Goal: Find specific page/section: Find specific page/section

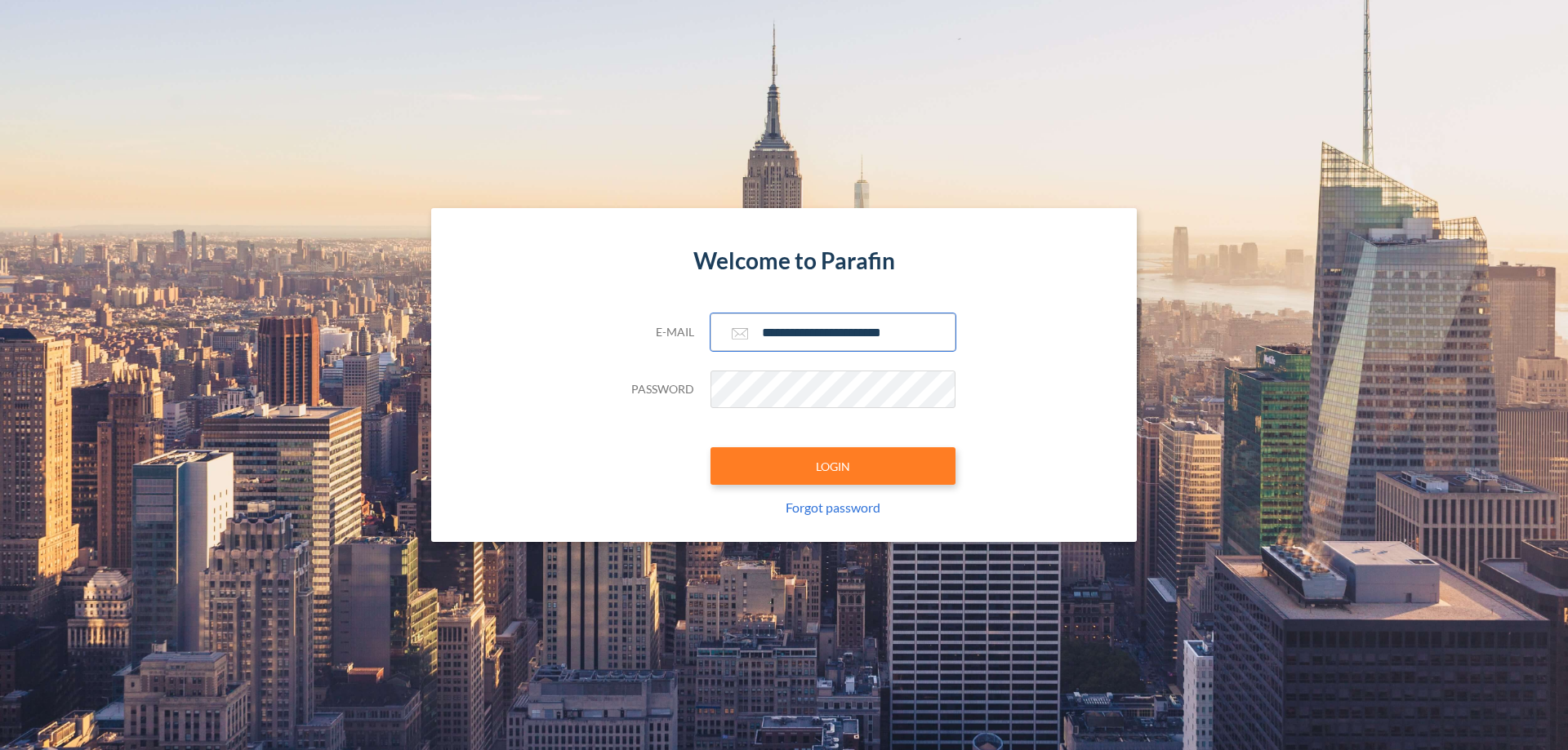
type input "**********"
click at [833, 467] on button "LOGIN" at bounding box center [833, 466] width 245 height 38
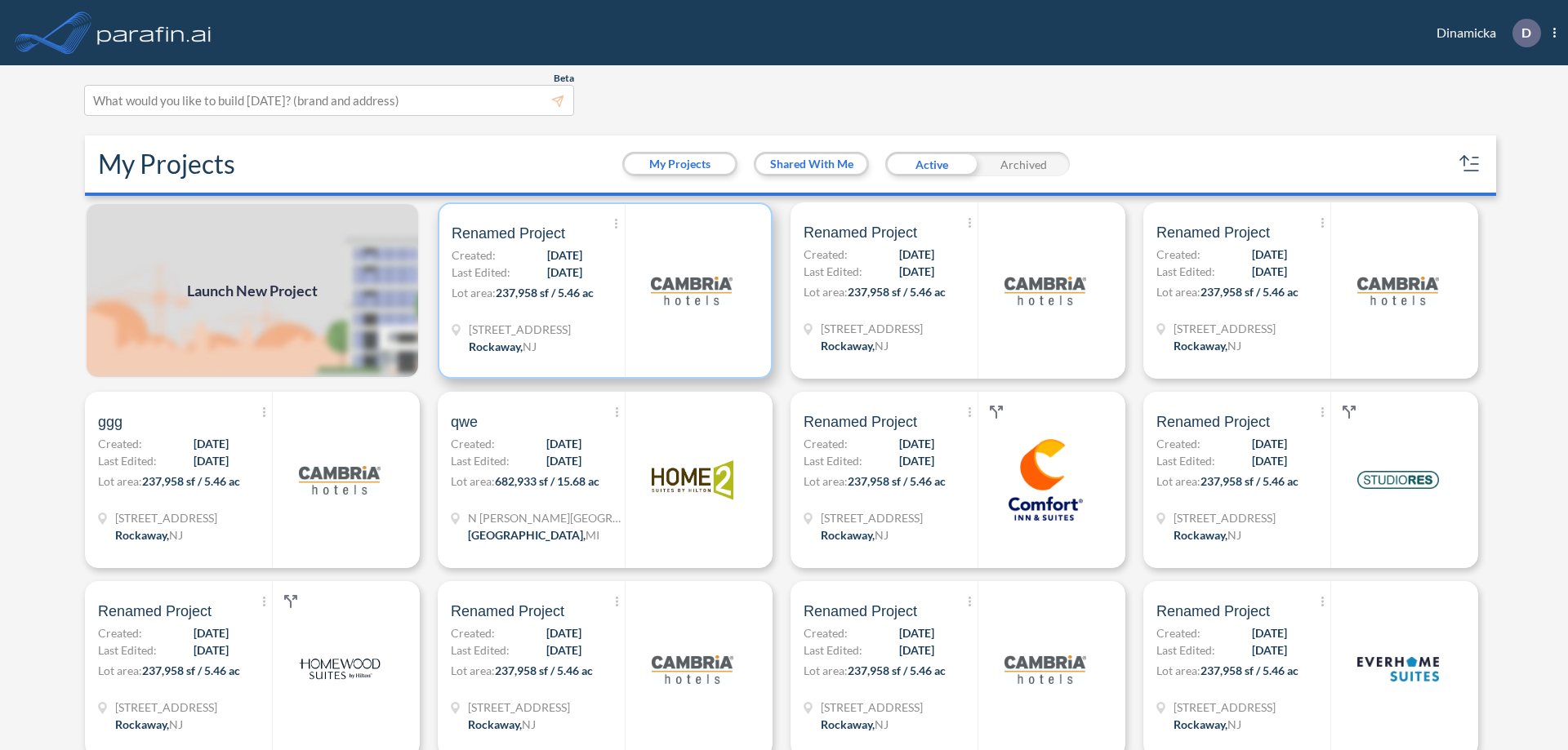
scroll to position [4, 0]
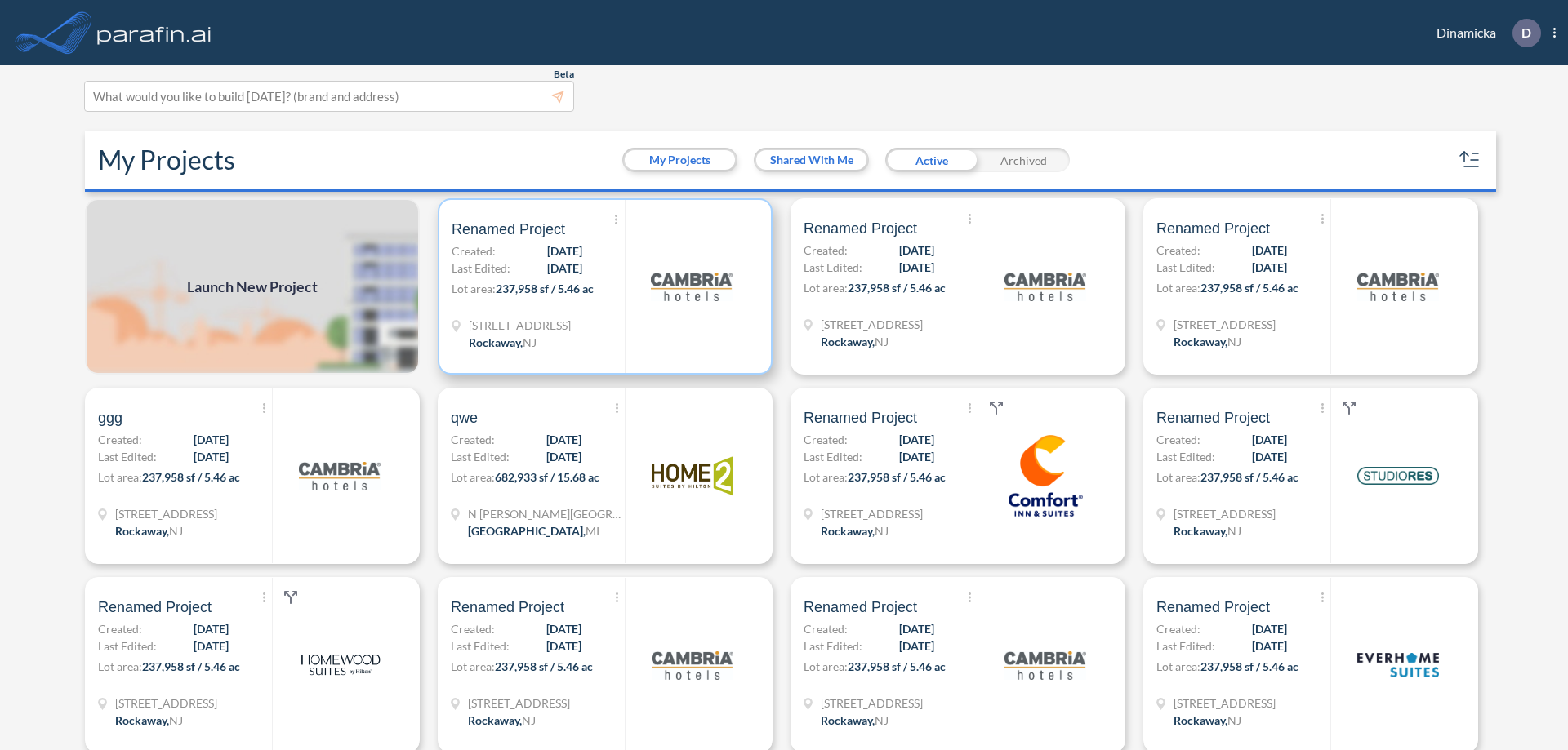
click at [602, 287] on p "Lot area: 237,958 sf / 5.46 ac" at bounding box center [537, 292] width 173 height 24
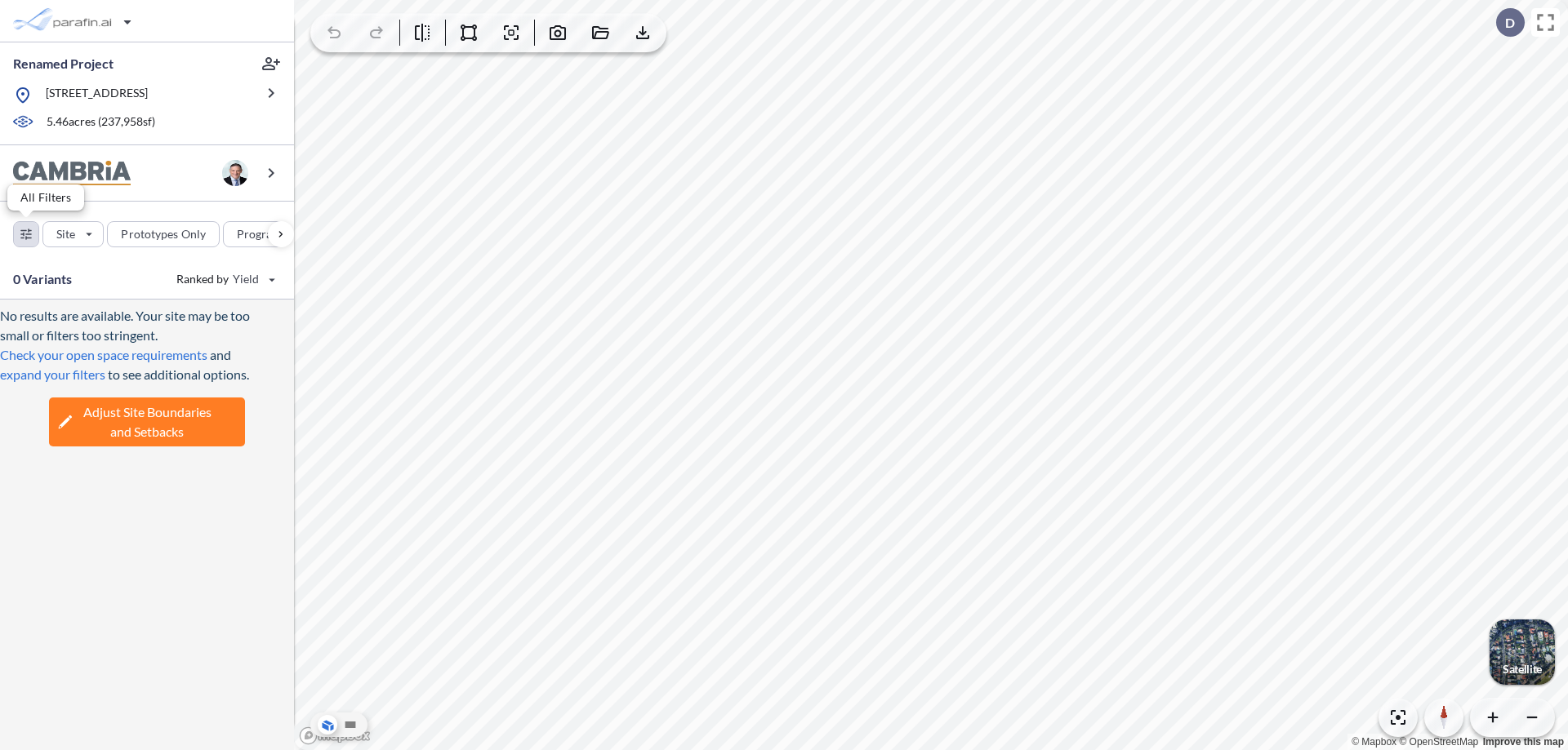
click at [26, 234] on div "button" at bounding box center [26, 234] width 25 height 25
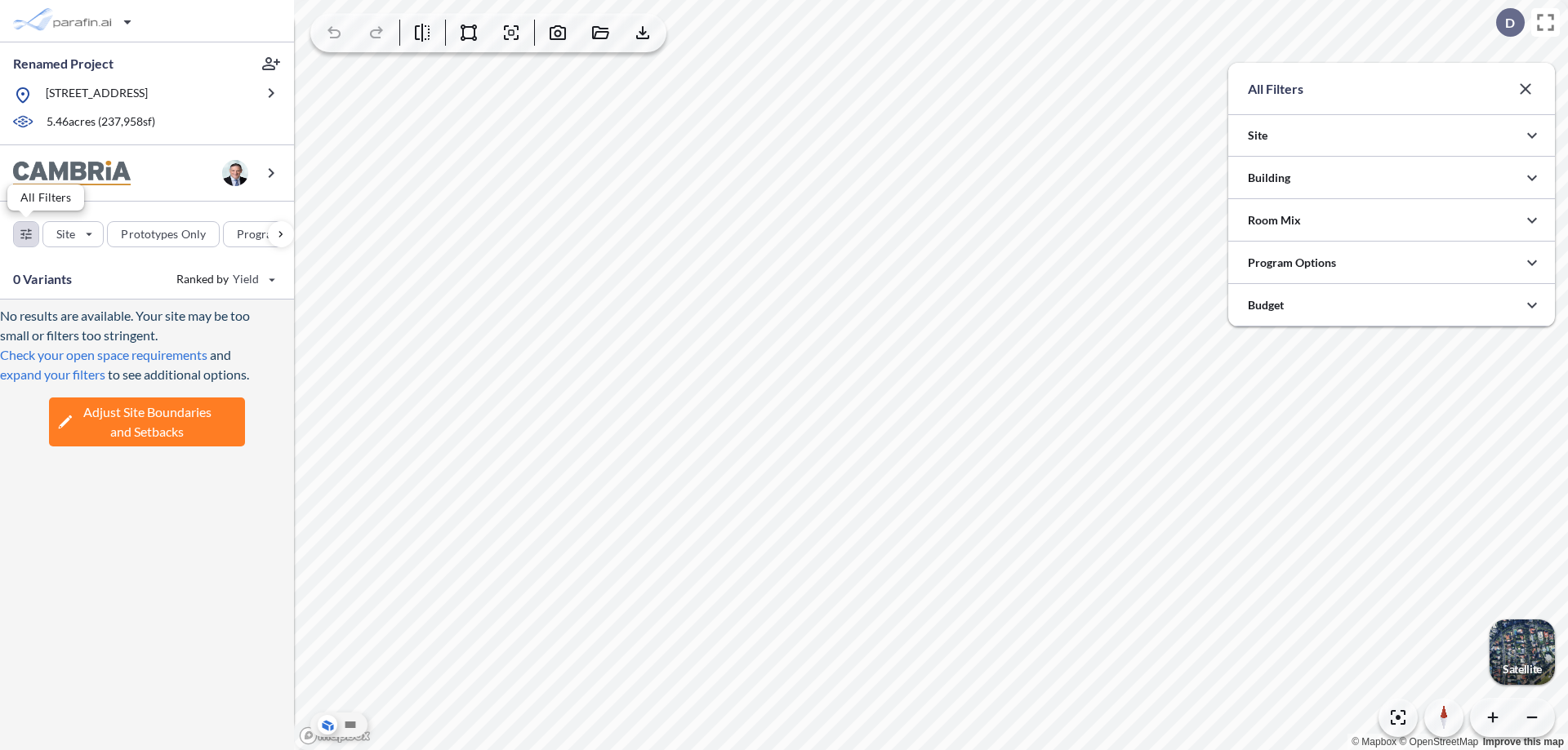
scroll to position [816544, 816295]
click at [1532, 178] on icon "button" at bounding box center [1531, 177] width 19 height 19
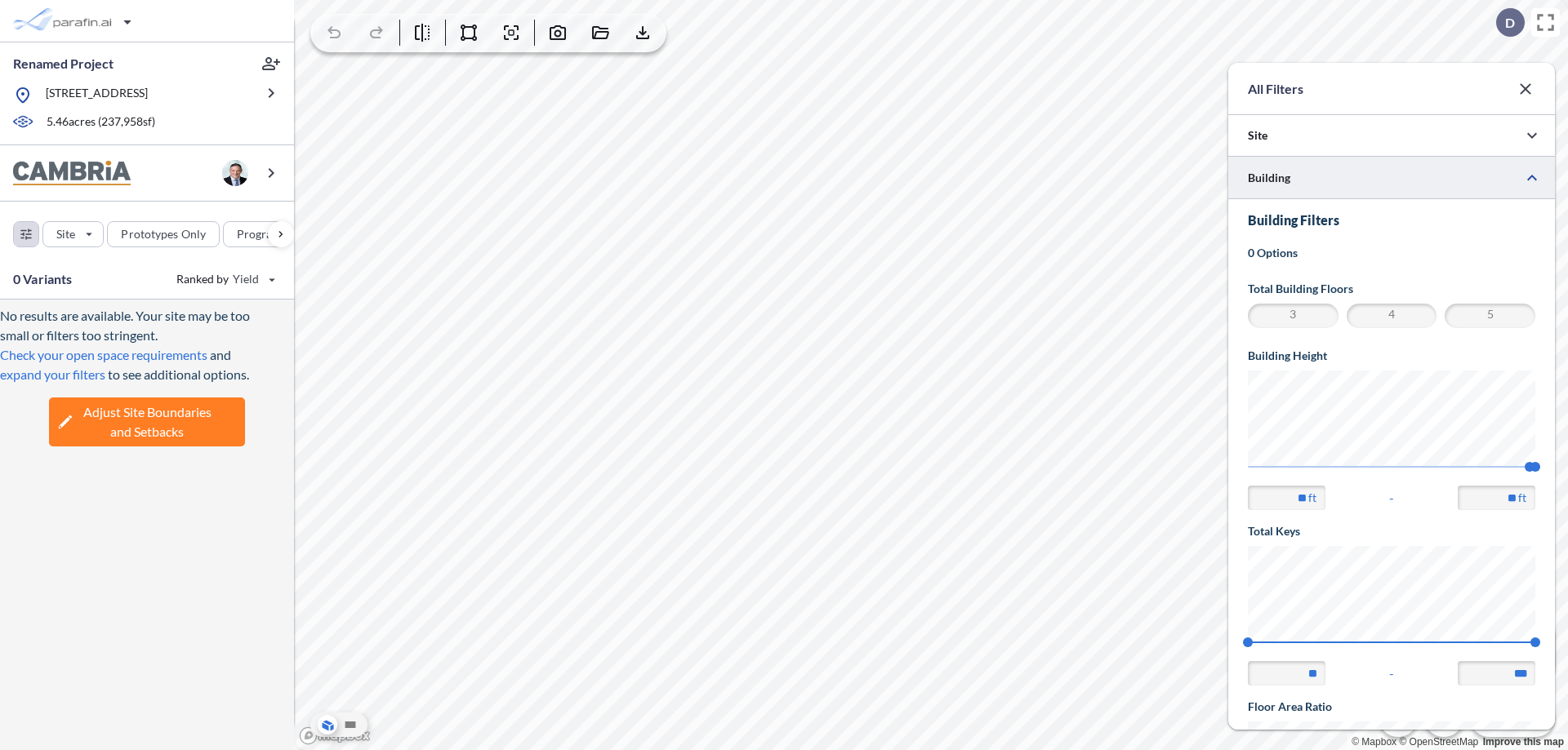
scroll to position [284, 0]
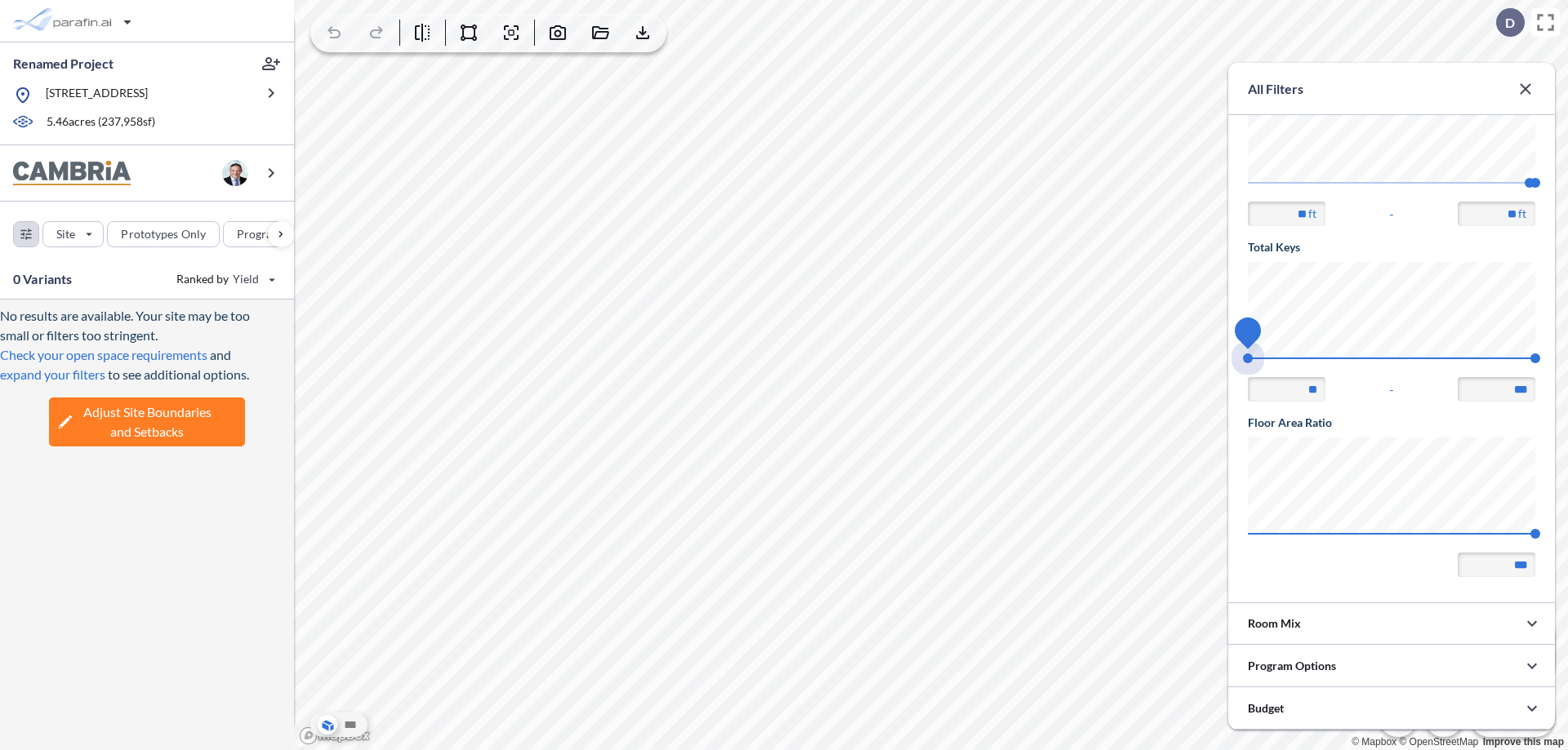
drag, startPoint x: 1248, startPoint y: 358, endPoint x: 1535, endPoint y: 358, distance: 287.0
click at [1535, 358] on span "74 140" at bounding box center [1391, 363] width 287 height 12
type input "***"
